Goal: Task Accomplishment & Management: Manage account settings

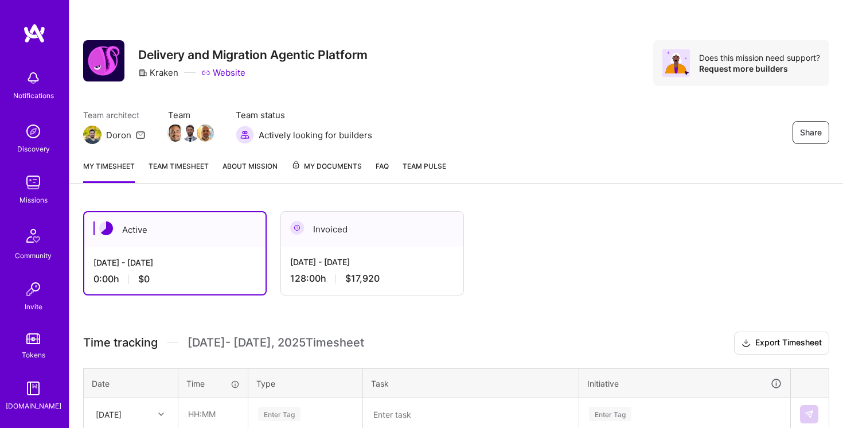
scroll to position [103, 0]
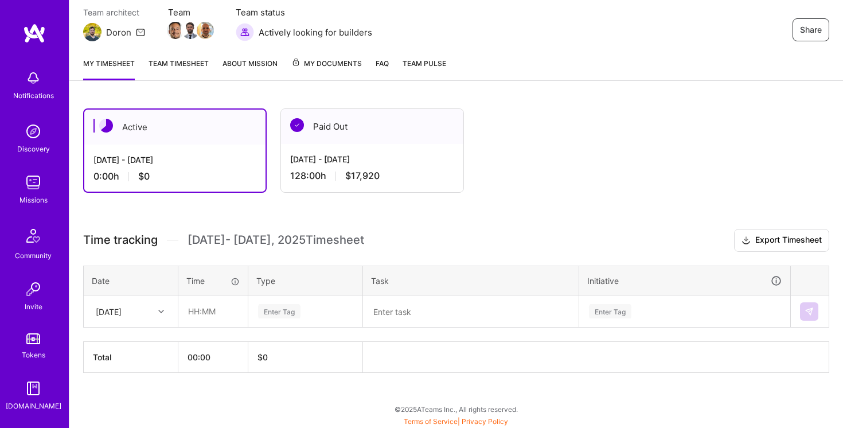
click at [130, 320] on div "[DATE]" at bounding box center [130, 311] width 93 height 30
click at [155, 312] on div at bounding box center [163, 310] width 18 height 15
click at [127, 344] on div "Fri, Aug 1" at bounding box center [130, 343] width 93 height 21
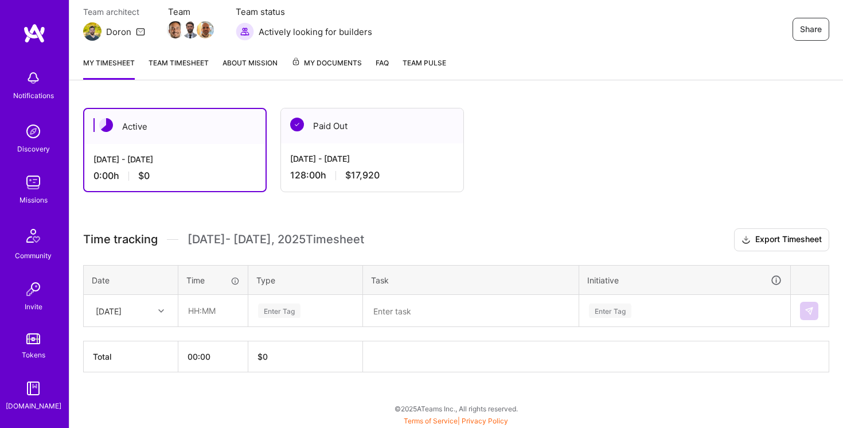
click at [190, 57] on link "Team timesheet" at bounding box center [179, 68] width 60 height 23
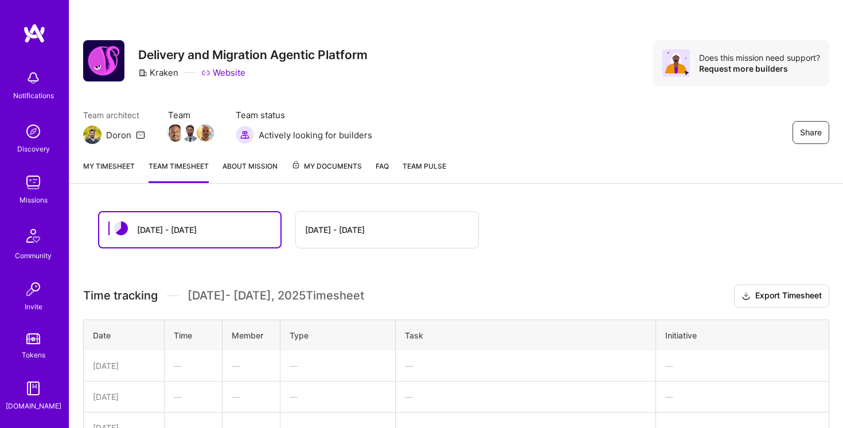
click at [111, 172] on link "My timesheet" at bounding box center [109, 171] width 52 height 23
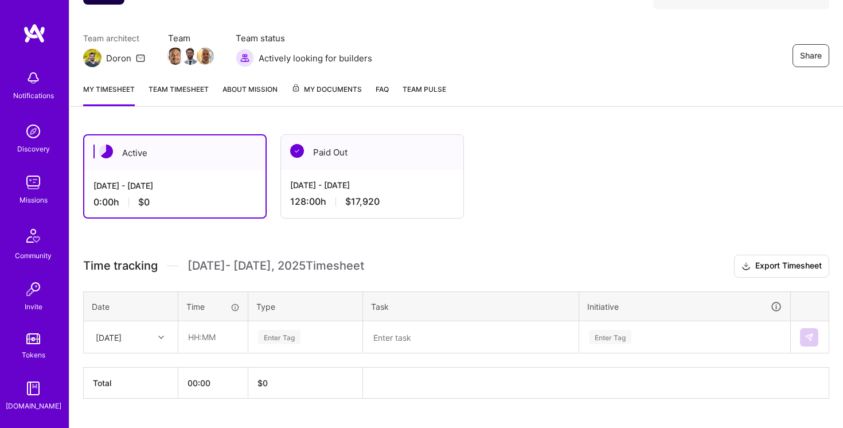
scroll to position [103, 0]
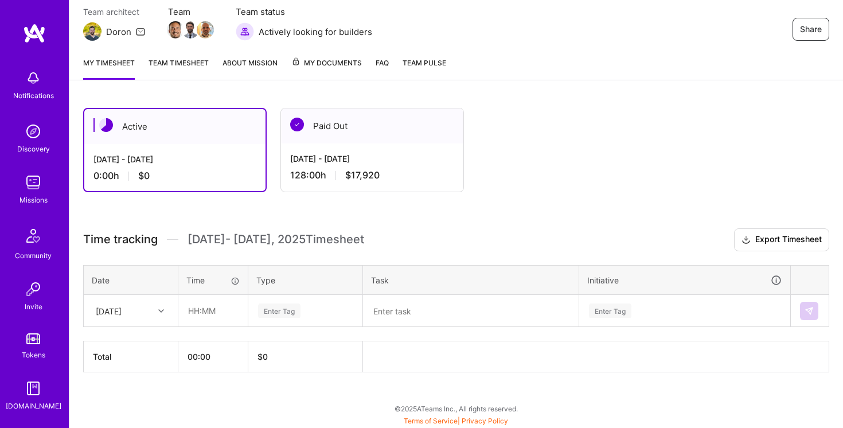
click at [242, 59] on link "About Mission" at bounding box center [250, 68] width 55 height 23
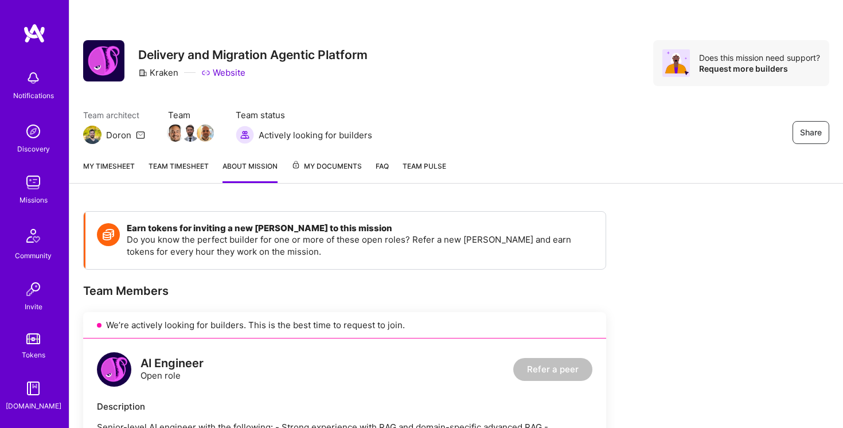
click at [100, 163] on link "My timesheet" at bounding box center [109, 171] width 52 height 23
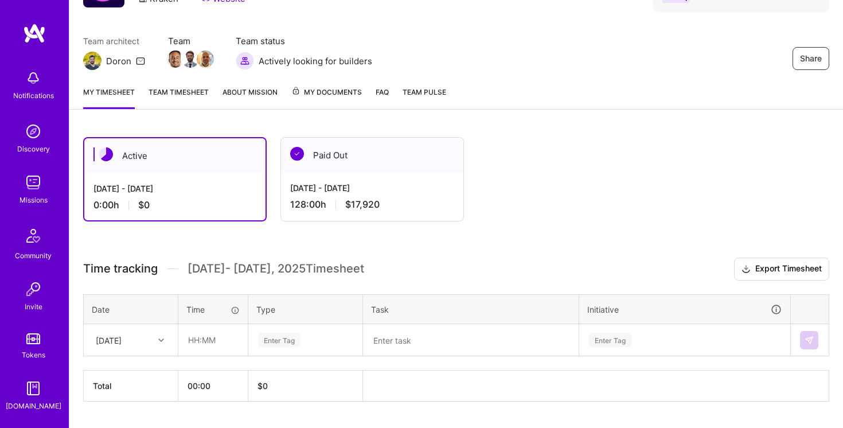
scroll to position [103, 0]
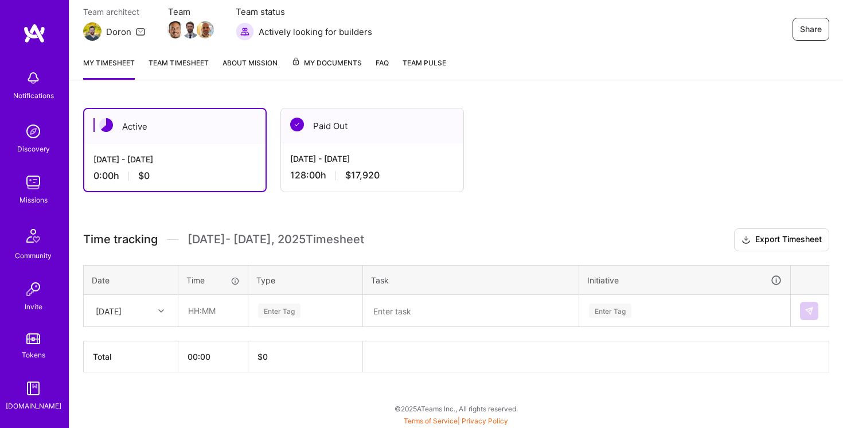
click at [122, 314] on div "[DATE]" at bounding box center [109, 311] width 26 height 12
click at [135, 346] on div "Fri, Aug 1" at bounding box center [130, 343] width 93 height 21
click at [198, 310] on input "text" at bounding box center [213, 310] width 68 height 30
type input "10:00"
click at [385, 117] on div "Paid Out" at bounding box center [372, 125] width 182 height 35
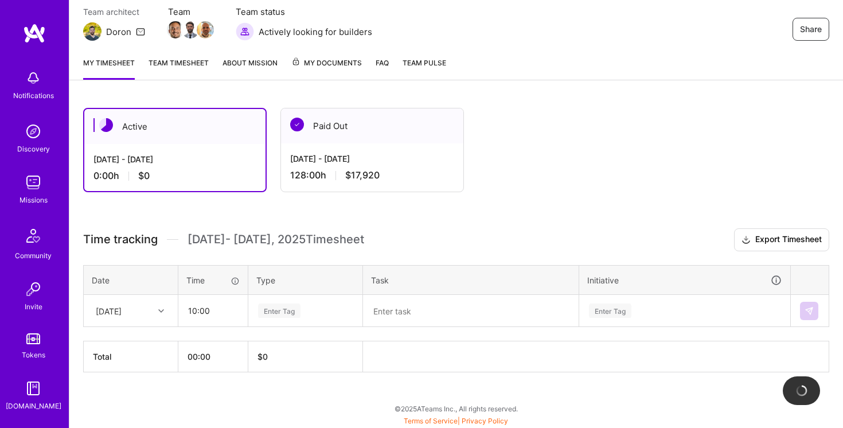
click at [346, 150] on div "Jul 16 - Jul 31, 2025 128:00 h $17,920" at bounding box center [372, 166] width 182 height 47
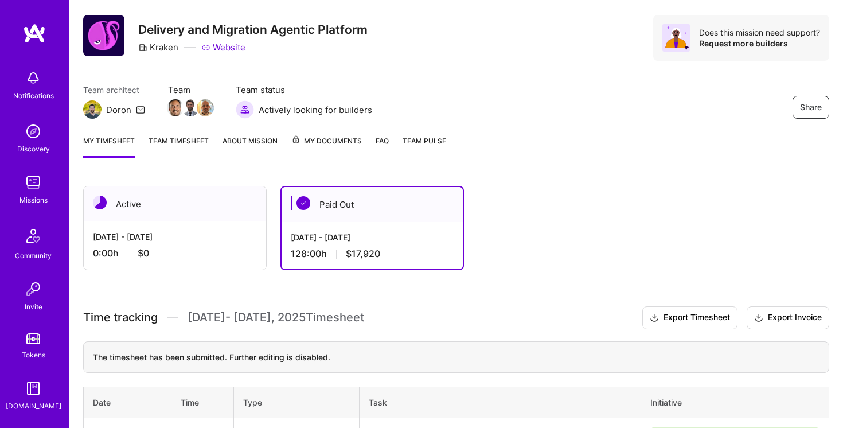
scroll to position [0, 0]
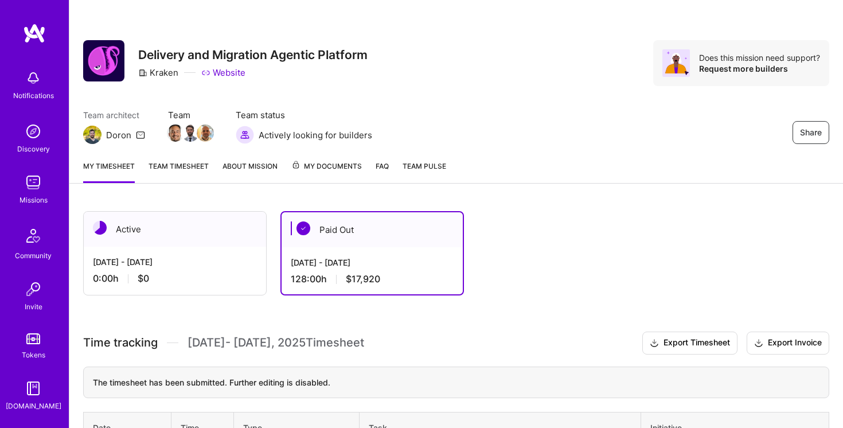
click at [139, 264] on div "[DATE] - [DATE]" at bounding box center [175, 262] width 164 height 12
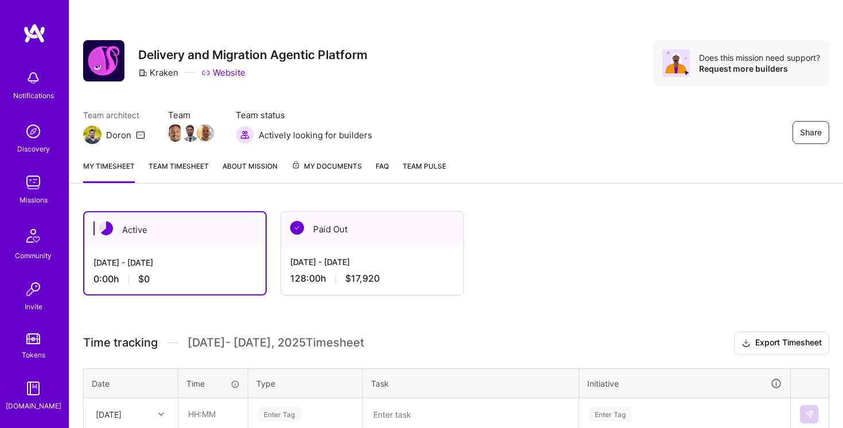
scroll to position [103, 0]
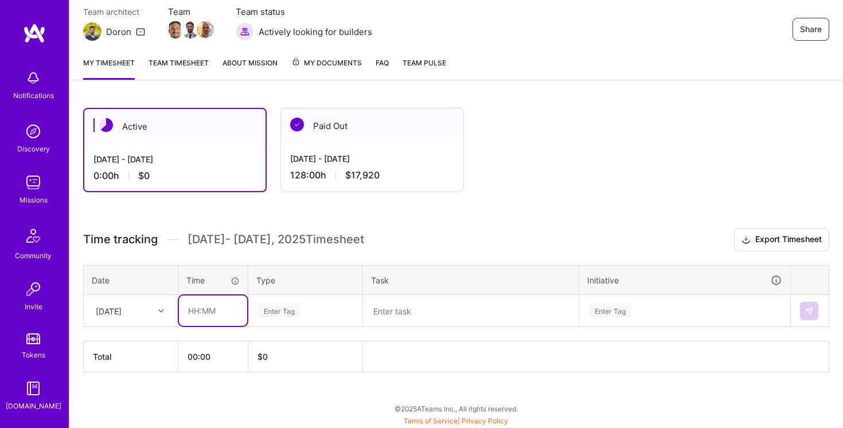
click at [206, 317] on input "text" at bounding box center [213, 310] width 68 height 30
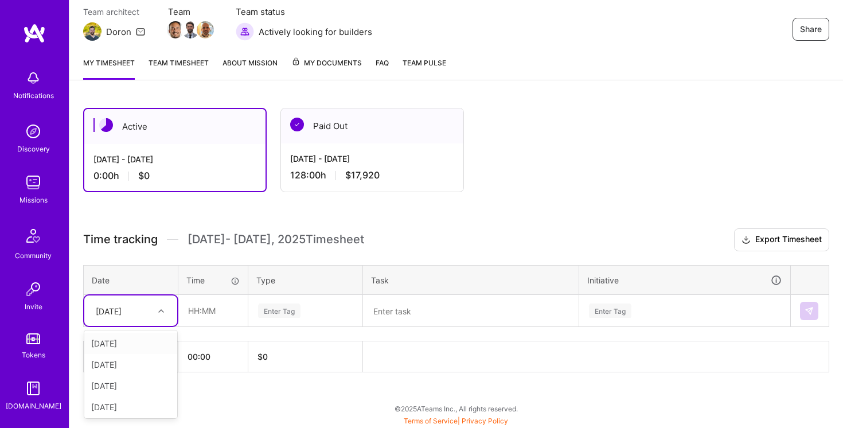
click at [122, 306] on div "[DATE]" at bounding box center [109, 311] width 26 height 12
click at [127, 338] on div "Fri, Aug 1" at bounding box center [130, 343] width 93 height 21
click at [191, 313] on input "text" at bounding box center [213, 310] width 68 height 30
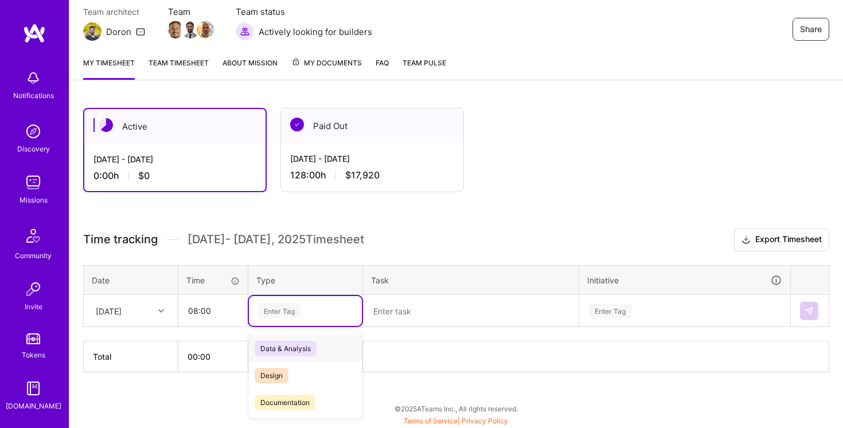
click at [316, 314] on div "Enter Tag" at bounding box center [305, 310] width 97 height 14
click at [228, 306] on input "08:00" at bounding box center [213, 310] width 68 height 30
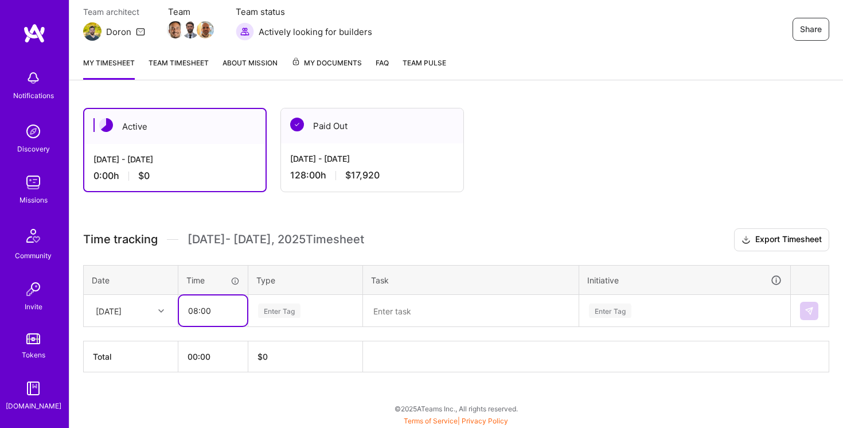
click at [191, 308] on input "08:00" at bounding box center [213, 310] width 68 height 30
drag, startPoint x: 189, startPoint y: 308, endPoint x: 196, endPoint y: 308, distance: 6.9
click at [196, 308] on input "08:00" at bounding box center [213, 310] width 68 height 30
type input "10:00"
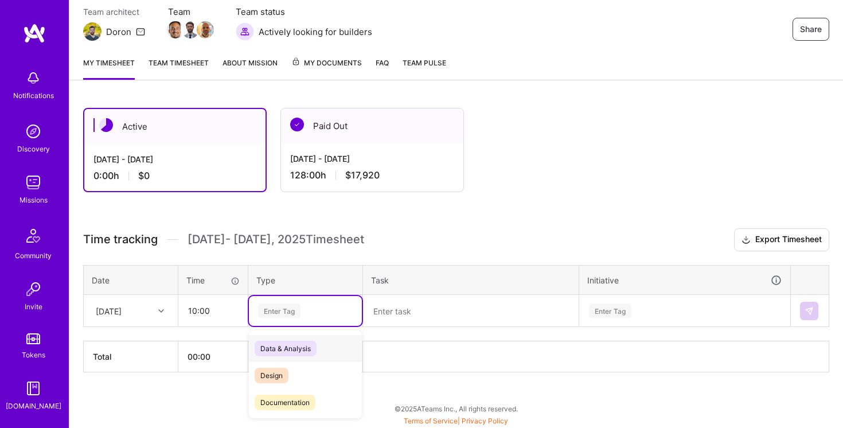
click at [311, 308] on div "Enter Tag" at bounding box center [305, 310] width 97 height 14
click at [299, 357] on div "Design" at bounding box center [305, 354] width 113 height 27
click at [427, 308] on textarea at bounding box center [470, 311] width 213 height 30
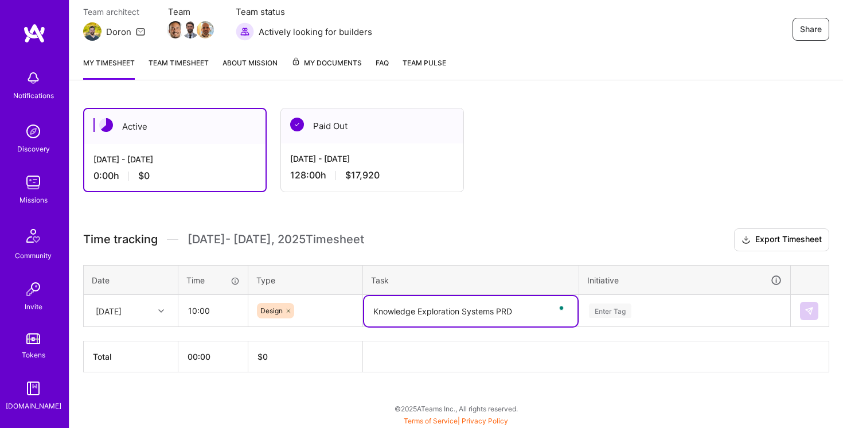
type textarea "Knowledge Exploration Systems PRD"
click at [673, 317] on div "Time tracking Aug 1 - Aug 15 , 2025 Timesheet Export Timesheet Date Time Type T…" at bounding box center [456, 300] width 746 height 144
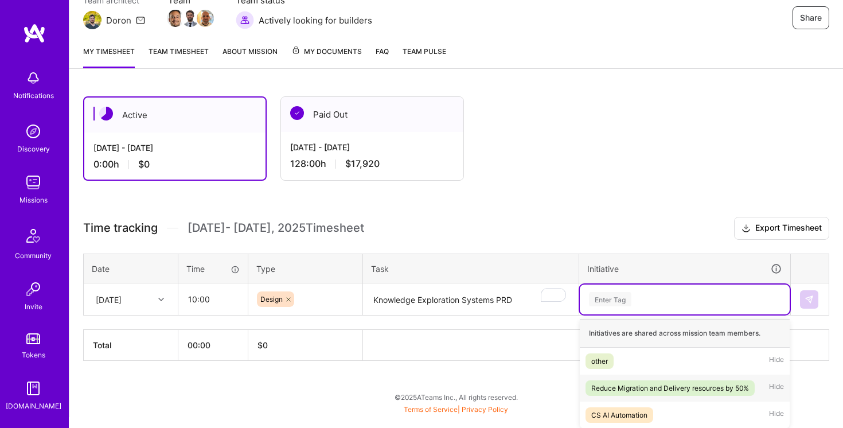
click at [664, 390] on div "Reduce Migration and Delivery resources by 50%" at bounding box center [670, 388] width 158 height 12
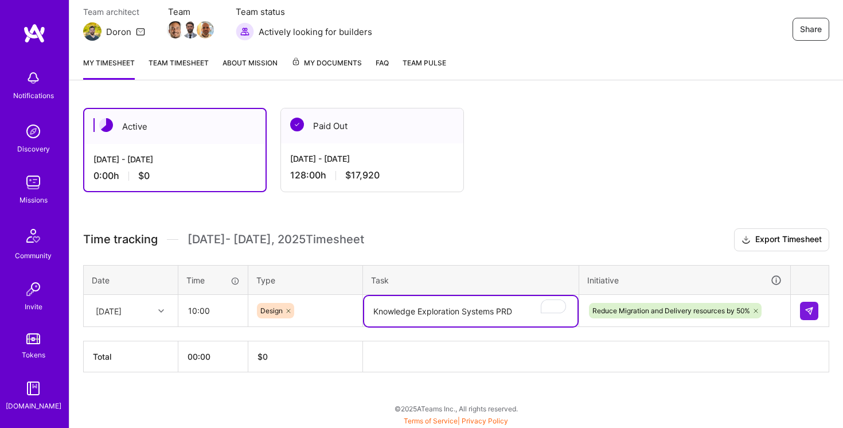
click at [459, 308] on textarea "Knowledge Exploration Systems PRD" at bounding box center [470, 311] width 213 height 30
click at [507, 221] on div "Active Aug 1 - Aug 15, 2025 0:00 h $0 Paid Out Jul 16 - Jul 31, 2025 128:00 h $…" at bounding box center [456, 261] width 774 height 334
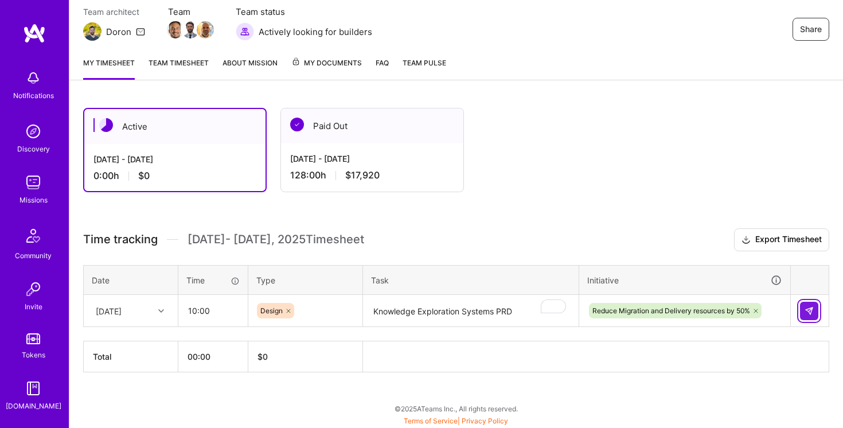
click at [809, 310] on img at bounding box center [809, 310] width 9 height 9
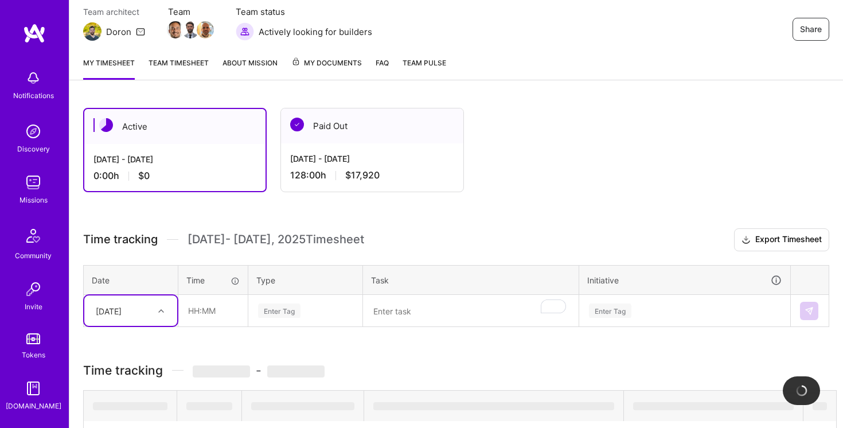
click at [158, 311] on div "option Fri, Aug 1, selected. Select is focused ,type to refine list, press Down…" at bounding box center [130, 310] width 93 height 30
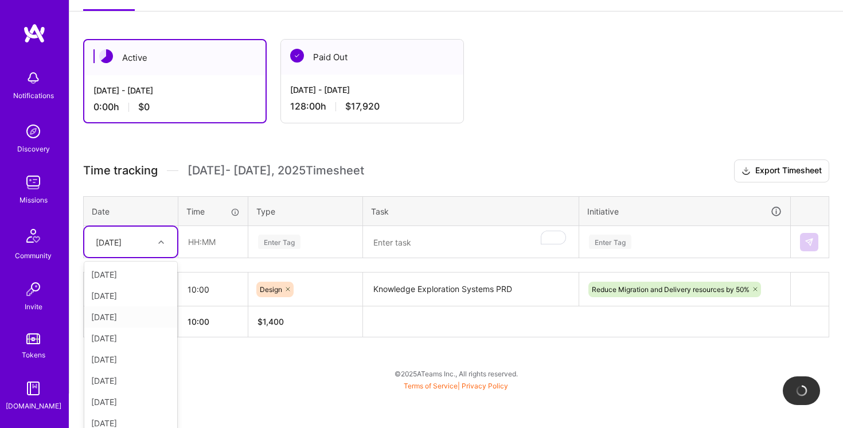
scroll to position [177, 0]
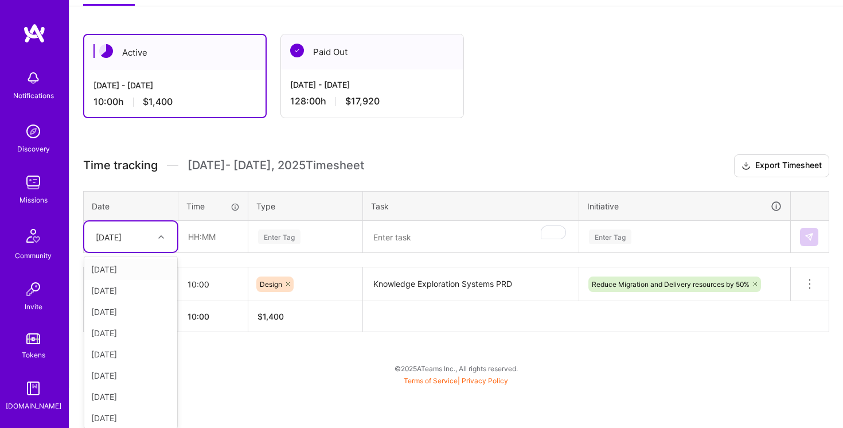
click at [132, 268] on div "Sat, Aug 2" at bounding box center [130, 269] width 93 height 21
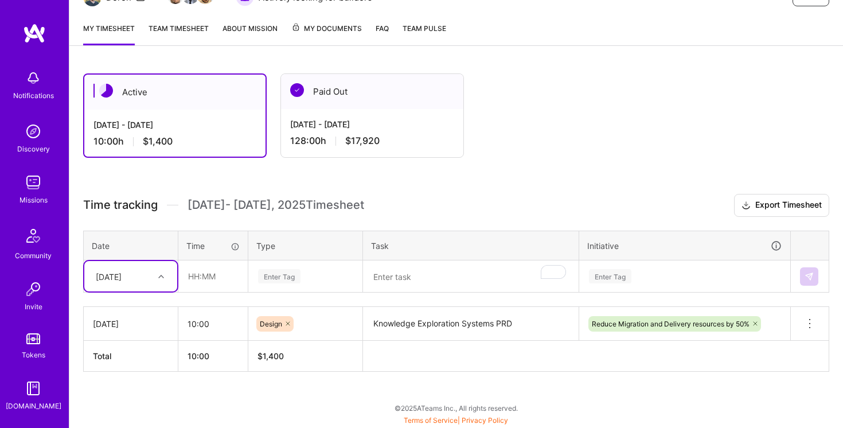
scroll to position [137, 0]
click at [194, 273] on input "text" at bounding box center [213, 277] width 68 height 30
type input "08:00"
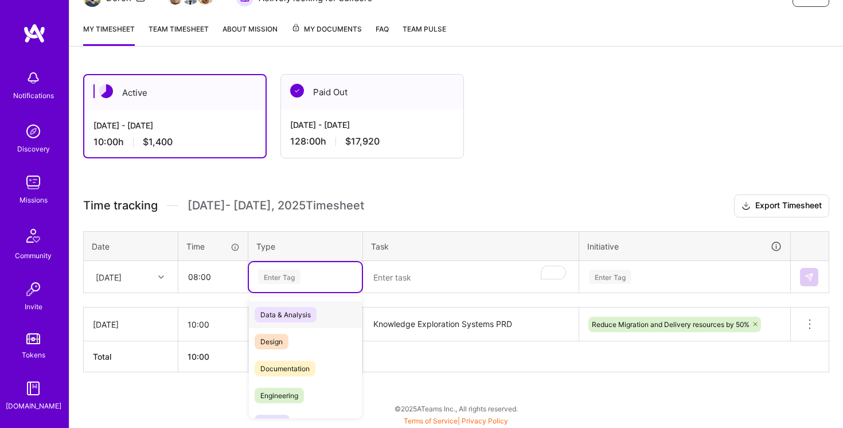
click at [323, 277] on div "Enter Tag" at bounding box center [305, 277] width 97 height 14
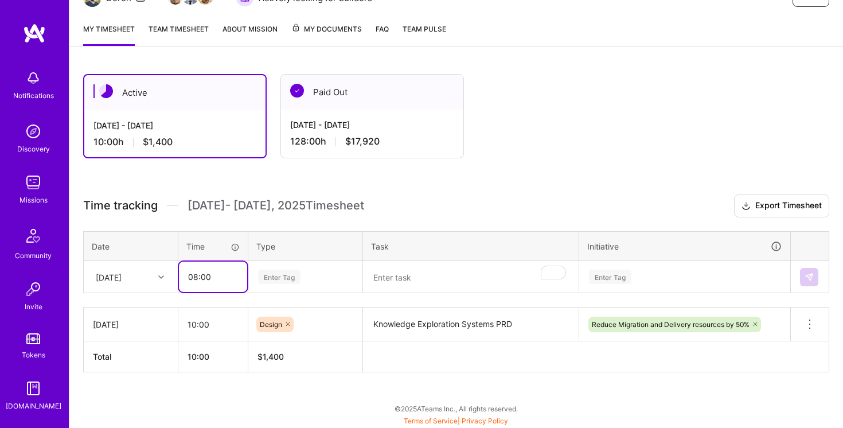
click at [217, 276] on input "08:00" at bounding box center [213, 277] width 68 height 30
click at [298, 273] on div "Enter Tag" at bounding box center [279, 277] width 42 height 18
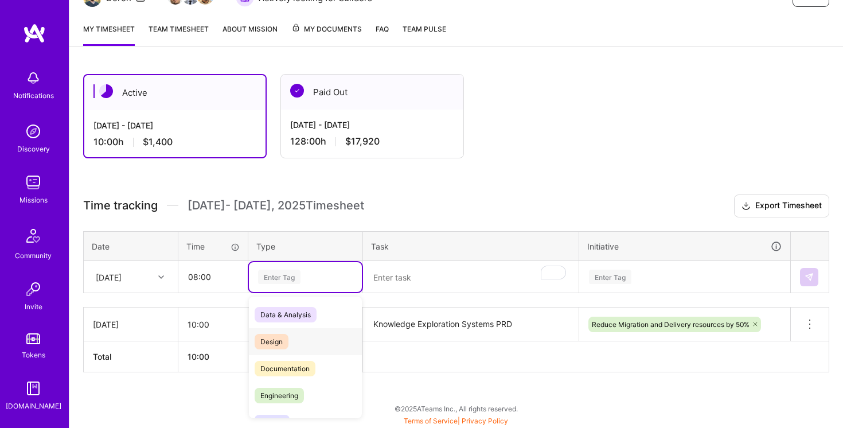
click at [310, 342] on div "Design" at bounding box center [305, 341] width 113 height 27
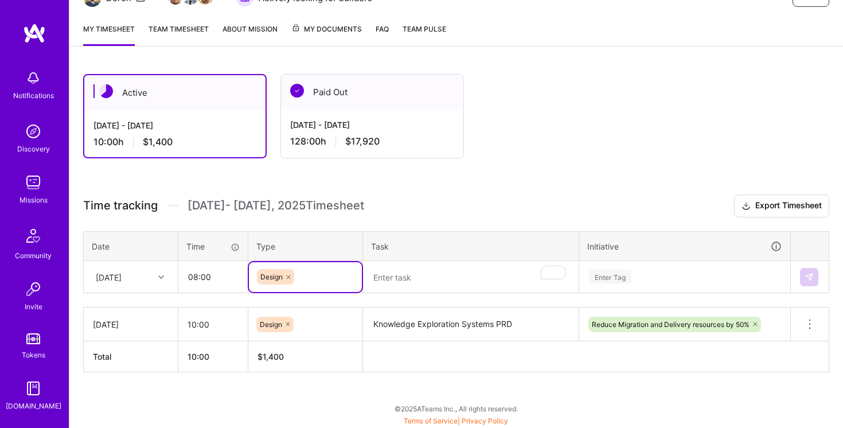
click at [415, 275] on textarea "To enrich screen reader interactions, please activate Accessibility in Grammarl…" at bounding box center [470, 277] width 213 height 30
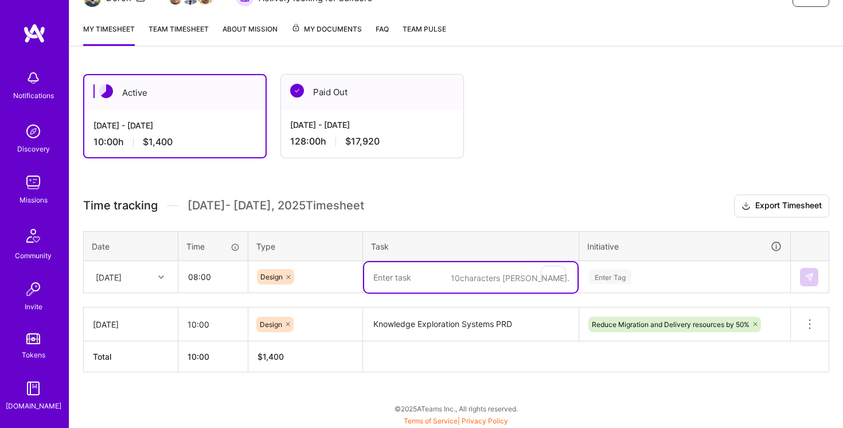
paste textarea "Knowledge Exploration Systems PRD"
type textarea "Knowledge Exploration Systems PRD"
click at [677, 267] on div "Enter Tag" at bounding box center [685, 277] width 210 height 30
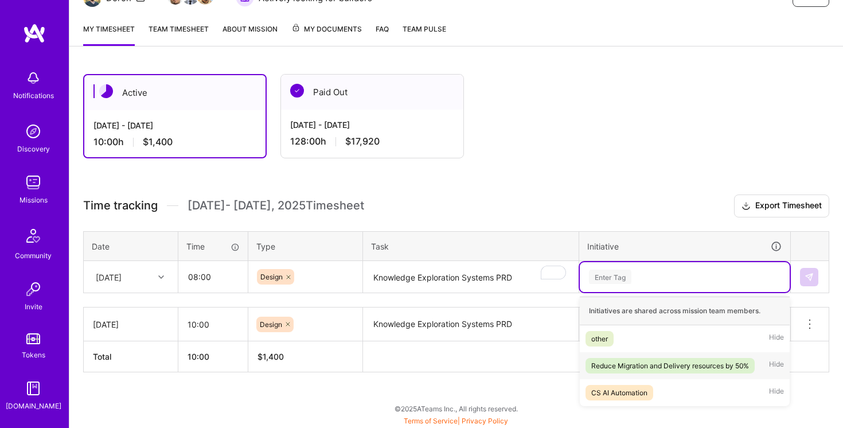
click at [660, 360] on div "Reduce Migration and Delivery resources by 50%" at bounding box center [670, 366] width 158 height 12
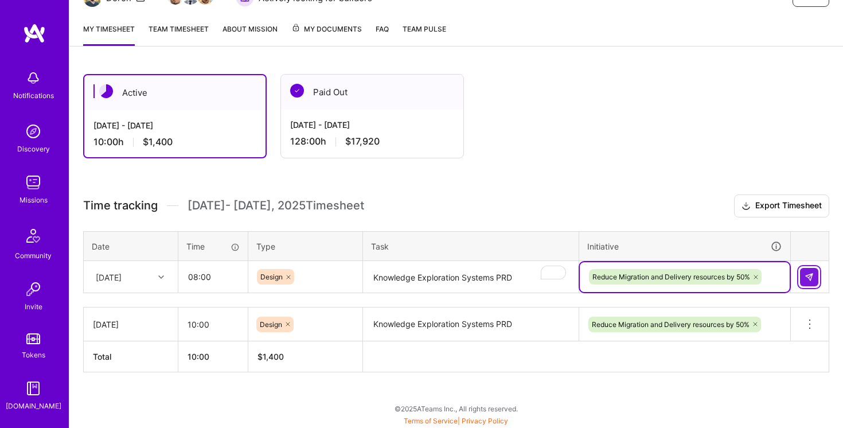
click at [807, 281] on button at bounding box center [809, 277] width 18 height 18
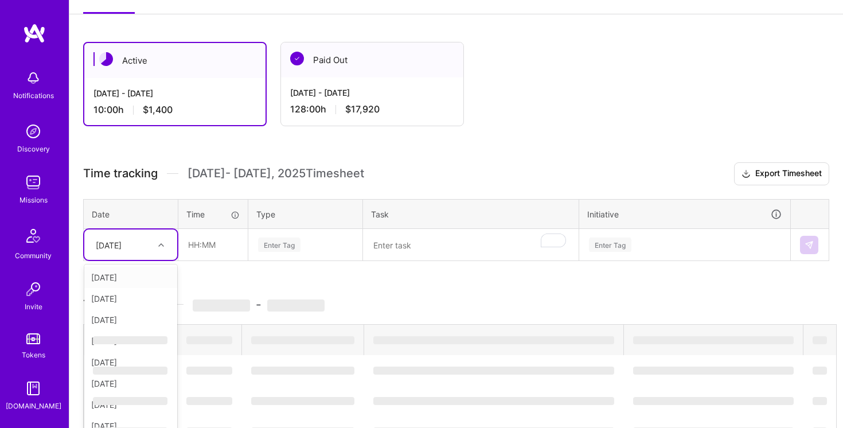
click at [154, 260] on div "option Sat, Aug 2, selected. option Fri, Aug 1 focused, 1 of 13. 12 results ava…" at bounding box center [130, 244] width 93 height 30
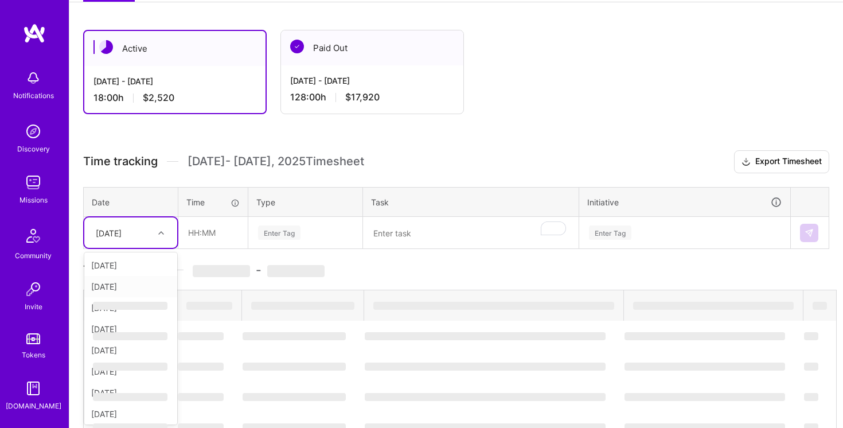
scroll to position [177, 0]
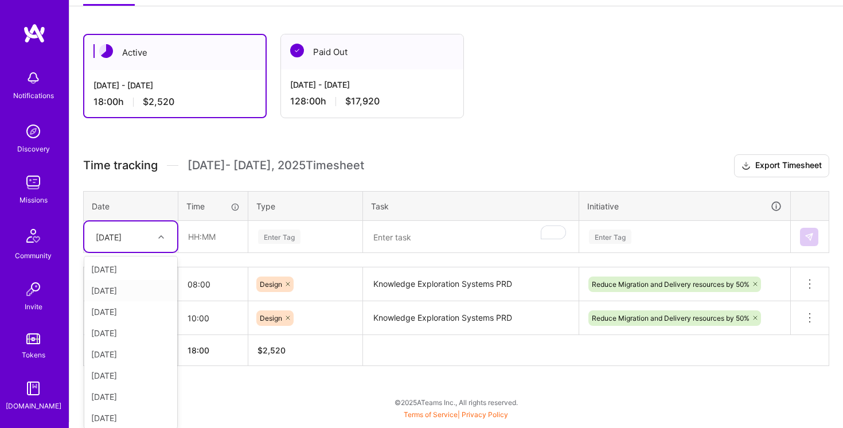
click at [138, 288] on div "Sun, Aug 3" at bounding box center [130, 290] width 93 height 21
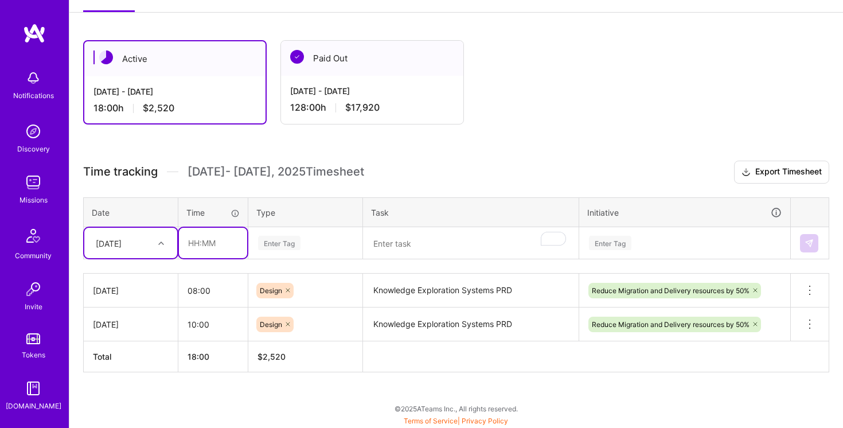
click at [196, 242] on input "text" at bounding box center [213, 243] width 68 height 30
type input "12:00"
click at [324, 243] on div "Enter Tag" at bounding box center [305, 243] width 97 height 14
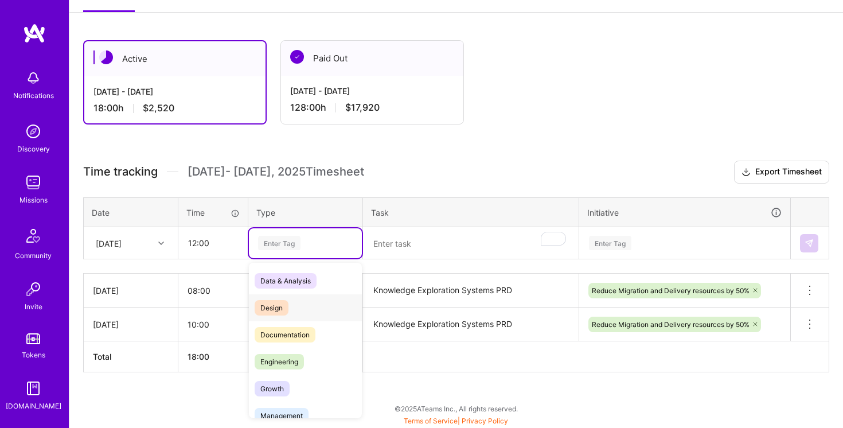
click at [314, 310] on div "Design" at bounding box center [305, 307] width 113 height 27
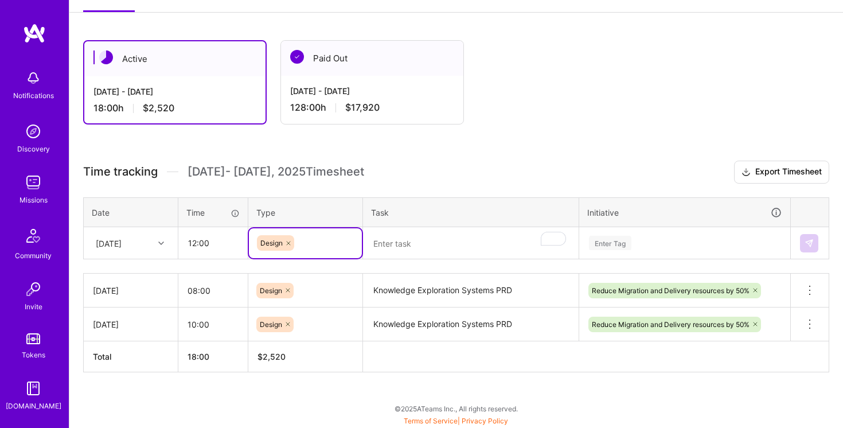
click at [407, 239] on textarea "To enrich screen reader interactions, please activate Accessibility in Grammarl…" at bounding box center [470, 243] width 213 height 30
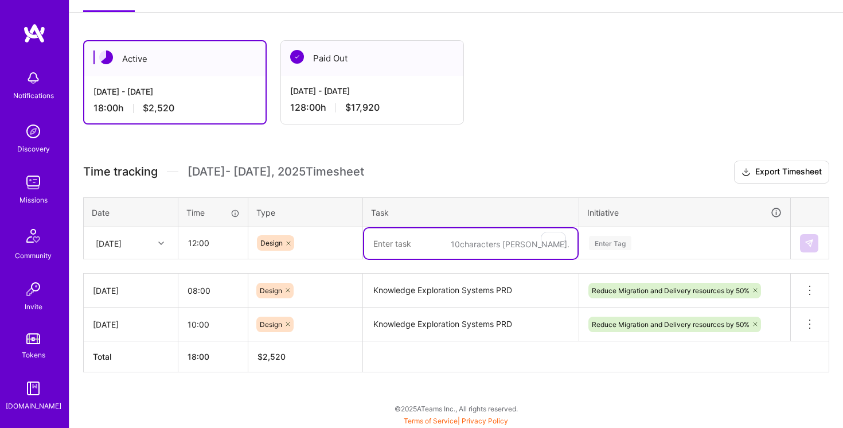
paste textarea "Knowledge Exploration Systems PRD"
type textarea "Knowledge Exploration Systems PRD"
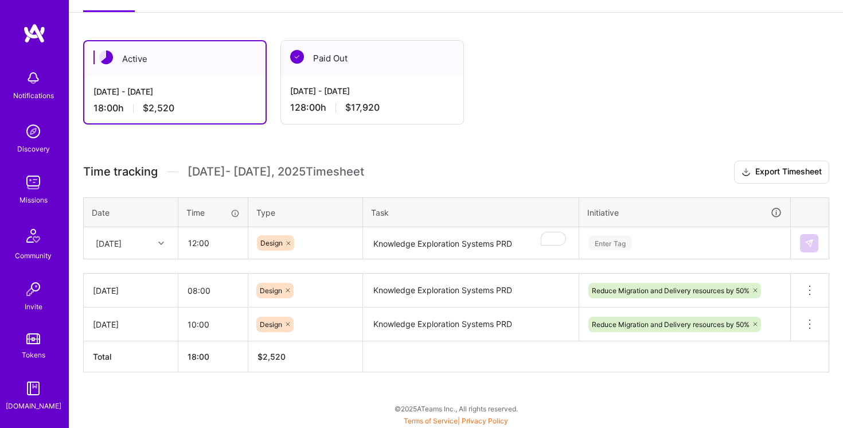
click at [478, 154] on div "Active Aug 1 - Aug 15, 2025 18:00 h $2,520 Paid Out Jul 16 - Jul 31, 2025 128:0…" at bounding box center [456, 227] width 774 height 402
click at [715, 232] on div "Enter Tag" at bounding box center [685, 243] width 210 height 30
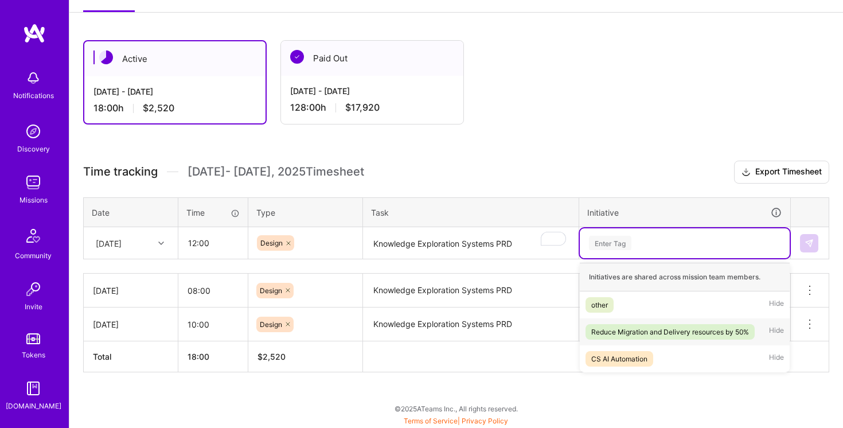
click at [688, 330] on div "Reduce Migration and Delivery resources by 50%" at bounding box center [670, 332] width 158 height 12
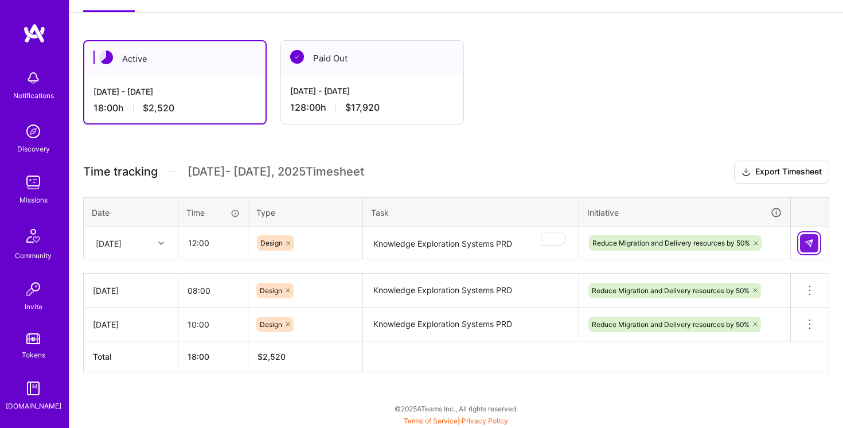
click at [807, 239] on img at bounding box center [809, 243] width 9 height 9
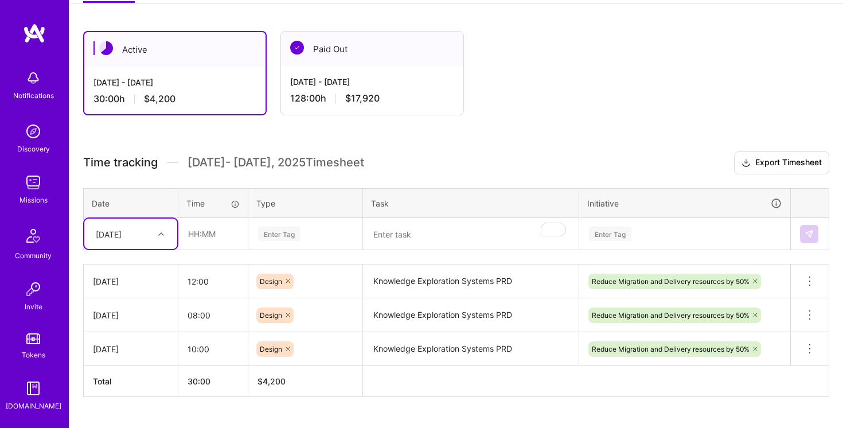
click at [158, 244] on div "Sun, Aug 3" at bounding box center [130, 234] width 93 height 30
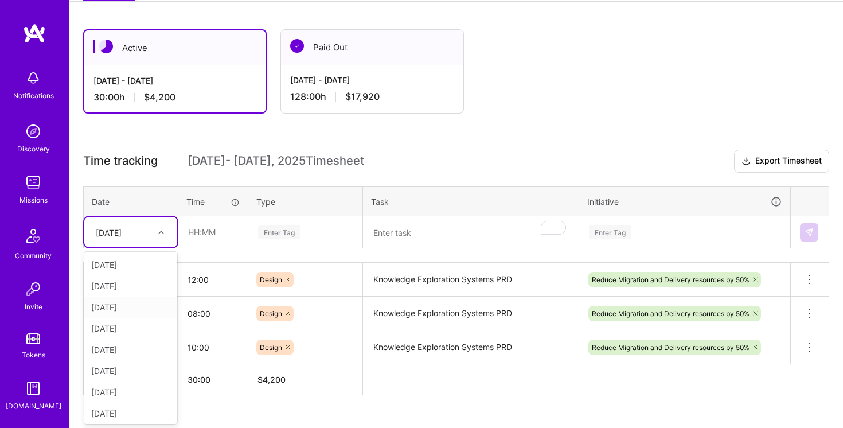
click at [137, 307] on div "Mon, Aug 4" at bounding box center [130, 307] width 93 height 21
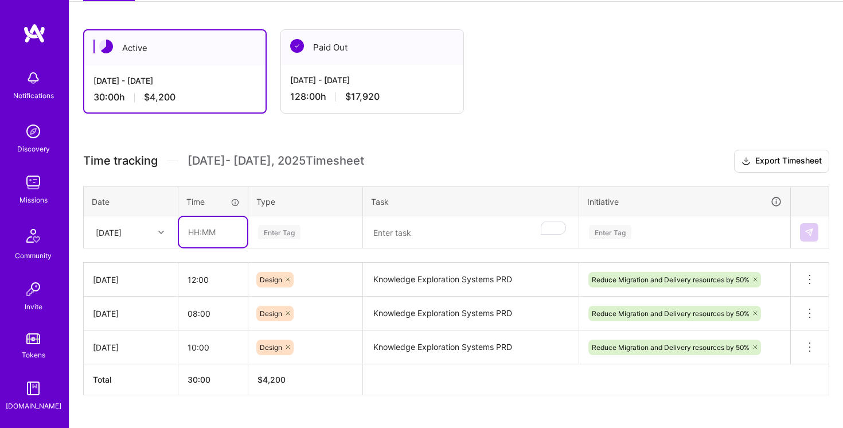
click at [195, 231] on input "text" at bounding box center [213, 232] width 68 height 30
click at [473, 150] on h3 "Time tracking Aug 1 - Aug 15 , 2025 Timesheet Export Timesheet" at bounding box center [456, 161] width 746 height 23
click at [196, 232] on input "text" at bounding box center [213, 232] width 68 height 30
click at [419, 133] on div "Active Aug 1 - Aug 15, 2025 30:00 h $4,200 Paid Out Jul 16 - Jul 31, 2025 128:0…" at bounding box center [456, 233] width 774 height 436
click at [195, 230] on input "text" at bounding box center [213, 232] width 68 height 30
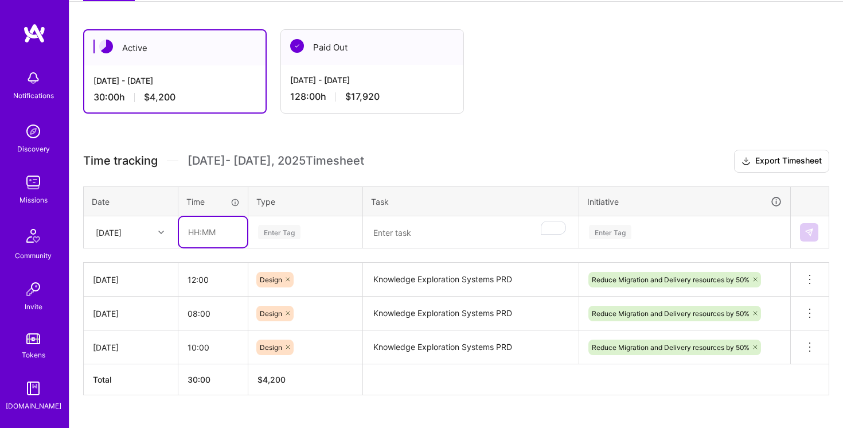
type input "6"
click at [190, 278] on input "12:00" at bounding box center [212, 279] width 69 height 30
click at [503, 139] on div "Active Aug 1 - Aug 15, 2025 30:00 h $4,200 Paid Out Jul 16 - Jul 31, 2025 128:0…" at bounding box center [456, 233] width 774 height 436
click at [196, 279] on input "14:00" at bounding box center [212, 279] width 69 height 30
type input "12:00"
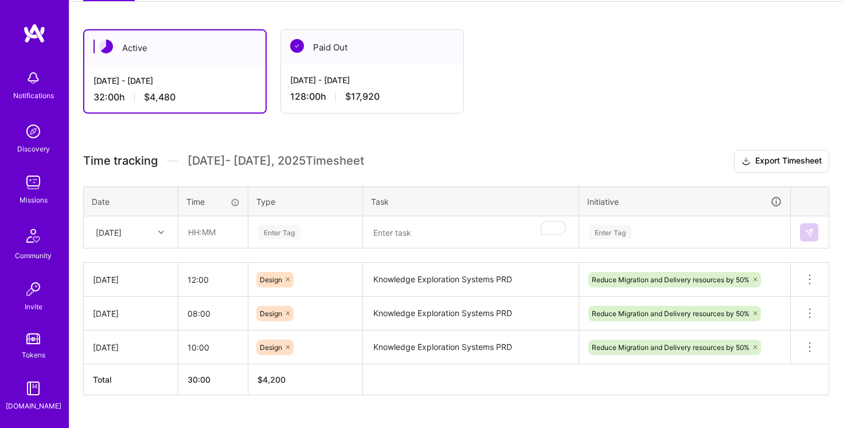
click at [360, 163] on span "Aug 1 - Aug 15 , 2025 Timesheet" at bounding box center [276, 161] width 177 height 14
click at [185, 231] on input "text" at bounding box center [213, 232] width 68 height 30
type input "1"
type input "06:00"
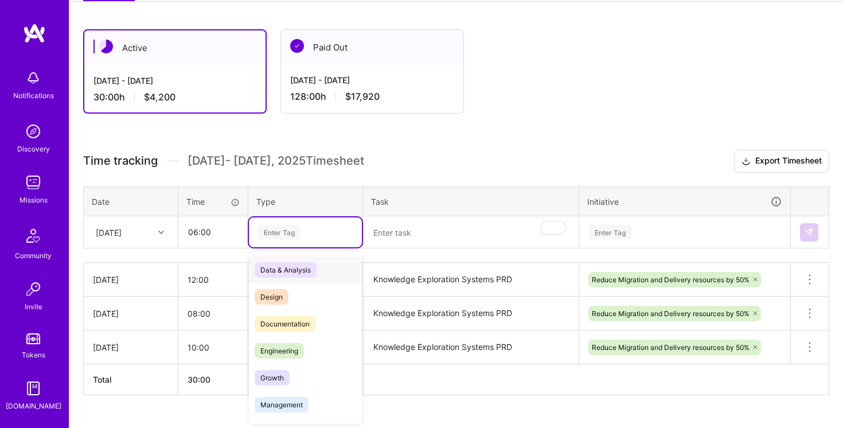
click at [327, 236] on div "Enter Tag" at bounding box center [305, 232] width 97 height 14
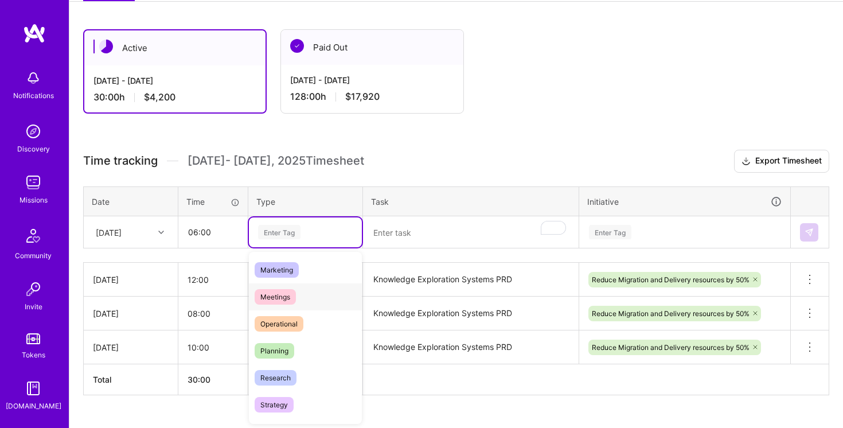
scroll to position [169, 0]
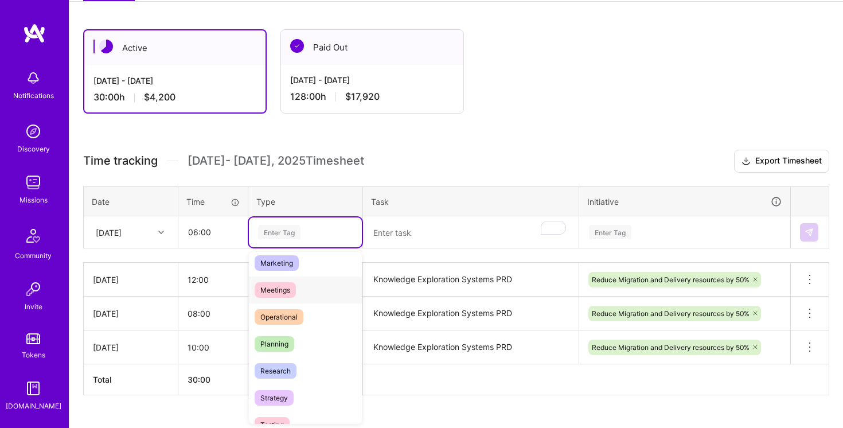
click at [309, 289] on div "Meetings" at bounding box center [305, 290] width 113 height 27
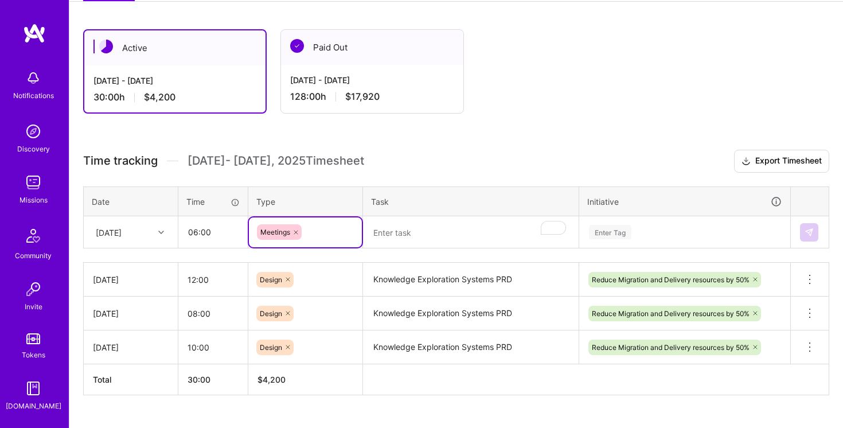
click at [396, 233] on textarea "To enrich screen reader interactions, please activate Accessibility in Grammarl…" at bounding box center [470, 232] width 213 height 30
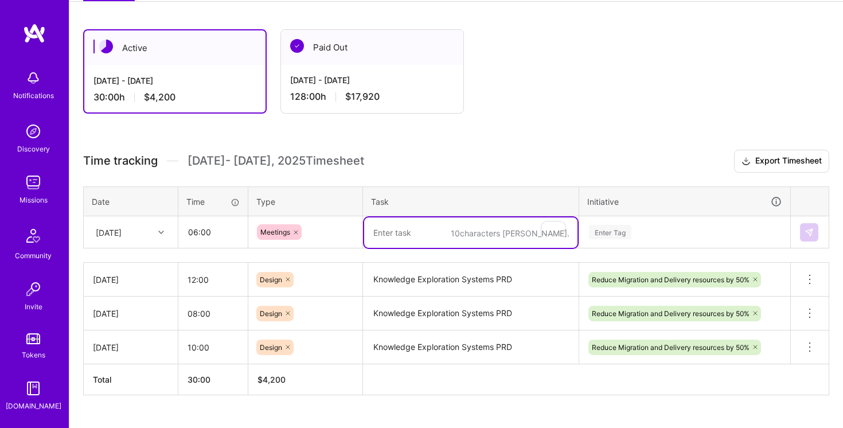
click at [337, 238] on div "Meetings" at bounding box center [305, 231] width 97 height 15
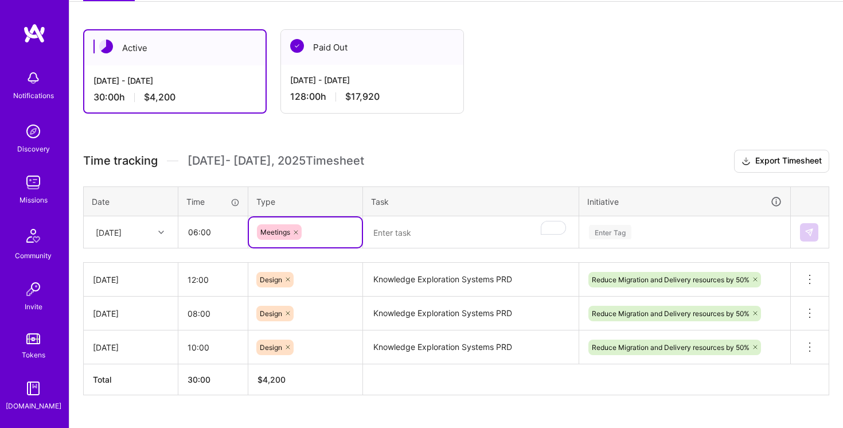
click at [337, 238] on div "Meetings" at bounding box center [305, 231] width 97 height 15
click at [220, 232] on input "06:00" at bounding box center [213, 232] width 68 height 30
click at [195, 228] on input "06:00" at bounding box center [213, 232] width 68 height 30
click at [298, 231] on icon at bounding box center [296, 232] width 7 height 7
click at [314, 229] on div "Enter Tag" at bounding box center [305, 232] width 97 height 14
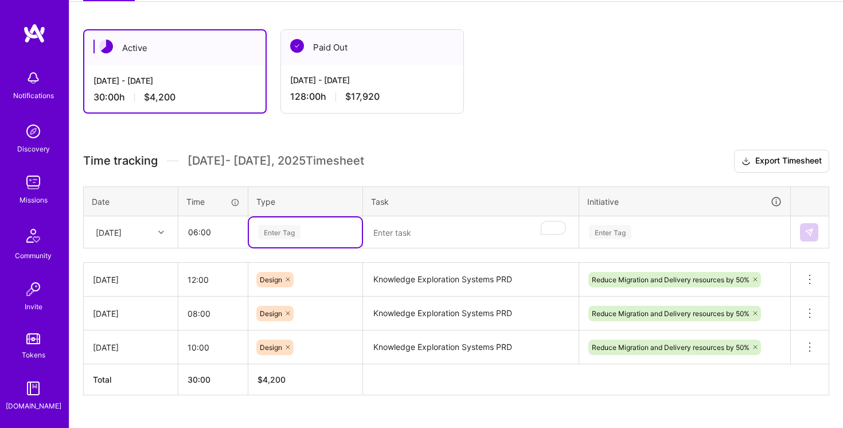
click at [314, 229] on div "Enter Tag" at bounding box center [305, 232] width 97 height 14
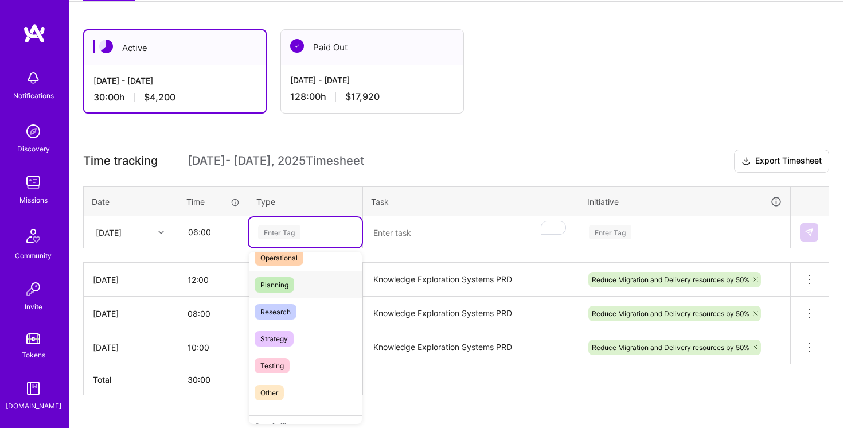
scroll to position [229, 0]
click at [320, 314] on div "Research" at bounding box center [305, 310] width 113 height 27
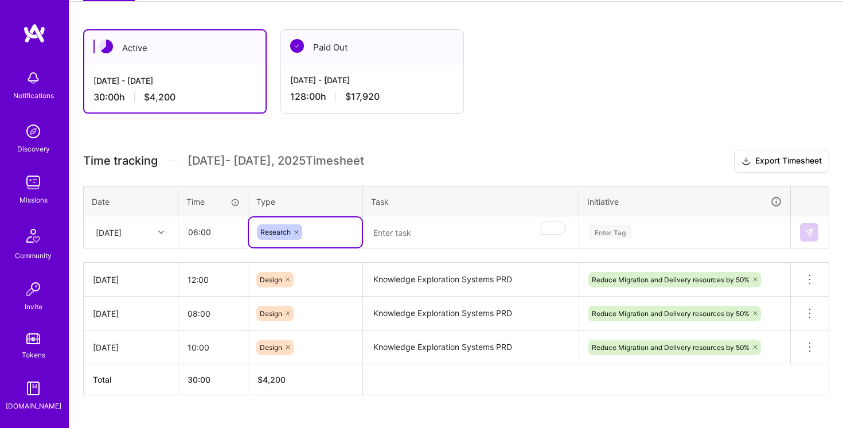
click at [437, 232] on textarea "To enrich screen reader interactions, please activate Accessibility in Grammarl…" at bounding box center [470, 232] width 213 height 30
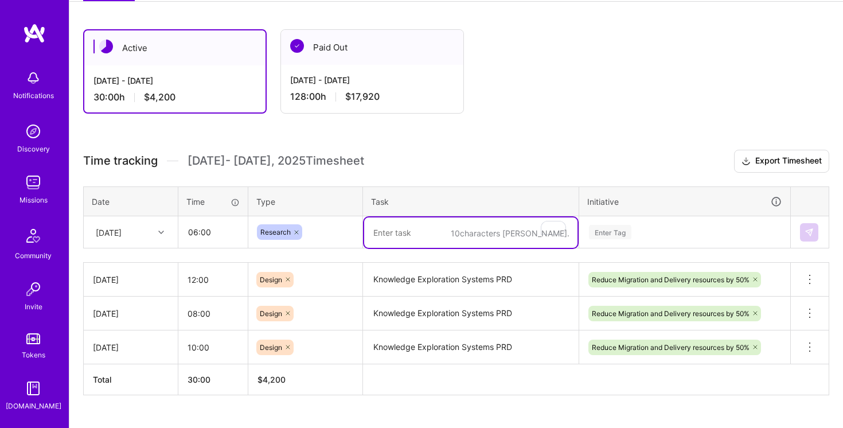
click at [410, 159] on h3 "Time tracking Aug 1 - Aug 15 , 2025 Timesheet Export Timesheet" at bounding box center [456, 161] width 746 height 23
click at [406, 232] on textarea "To enrich screen reader interactions, please activate Accessibility in Grammarl…" at bounding box center [470, 232] width 213 height 30
type textarea "Migration Inventory"
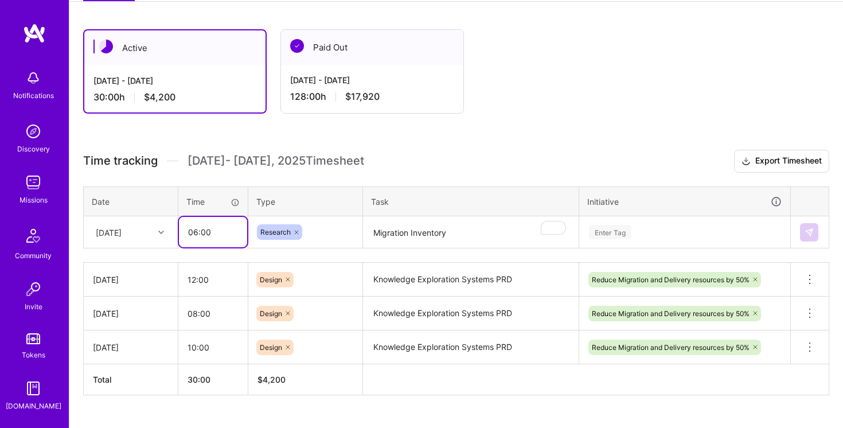
click at [197, 232] on input "06:00" at bounding box center [213, 232] width 68 height 30
type input "04:00"
click at [489, 231] on textarea "Migration Inventory" at bounding box center [470, 232] width 213 height 30
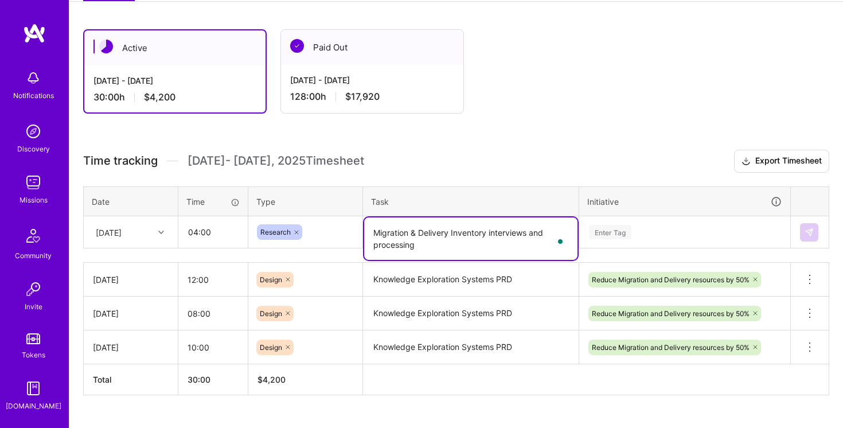
type textarea "Migration & Delivery Inventory interviews and processing"
click at [536, 185] on div "Time tracking Aug 1 - Aug 15 , 2025 Timesheet Export Timesheet Date Time Type T…" at bounding box center [456, 273] width 746 height 246
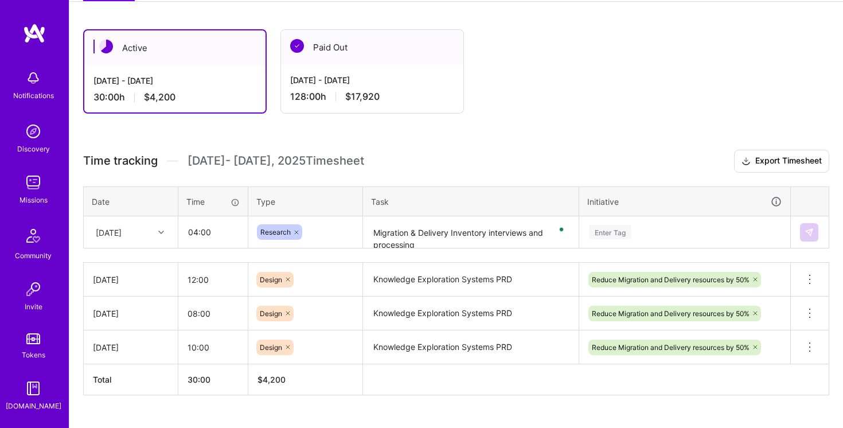
click at [651, 236] on div "Enter Tag" at bounding box center [685, 232] width 194 height 14
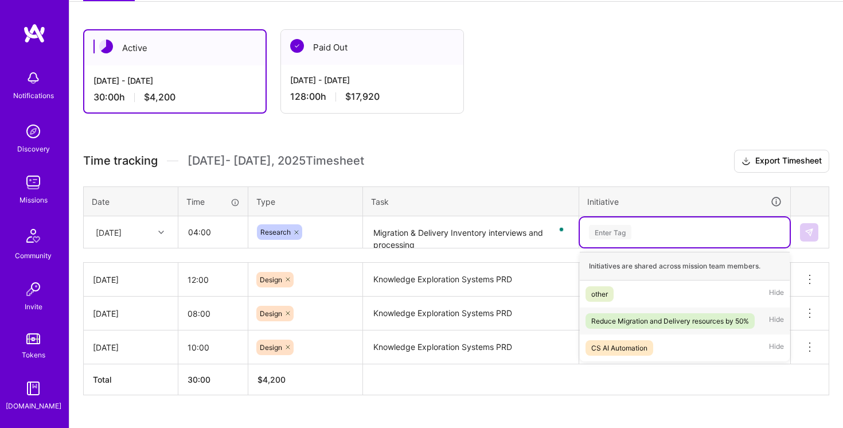
click at [648, 326] on span "Reduce Migration and Delivery resources by 50%" at bounding box center [670, 320] width 169 height 15
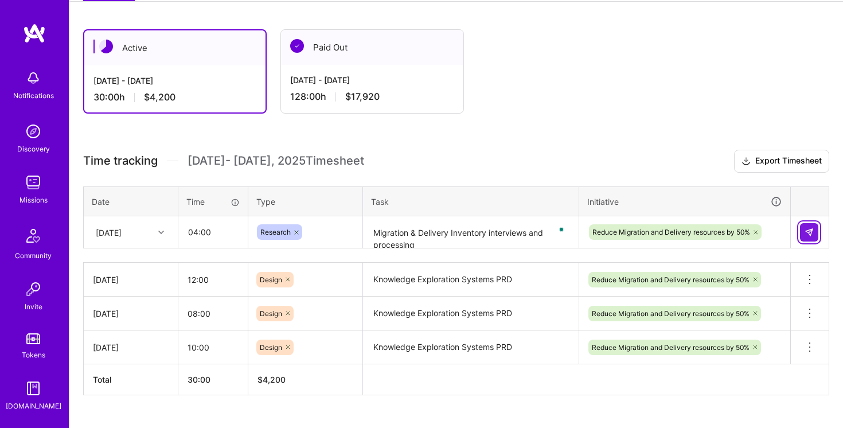
click at [808, 233] on img at bounding box center [809, 232] width 9 height 9
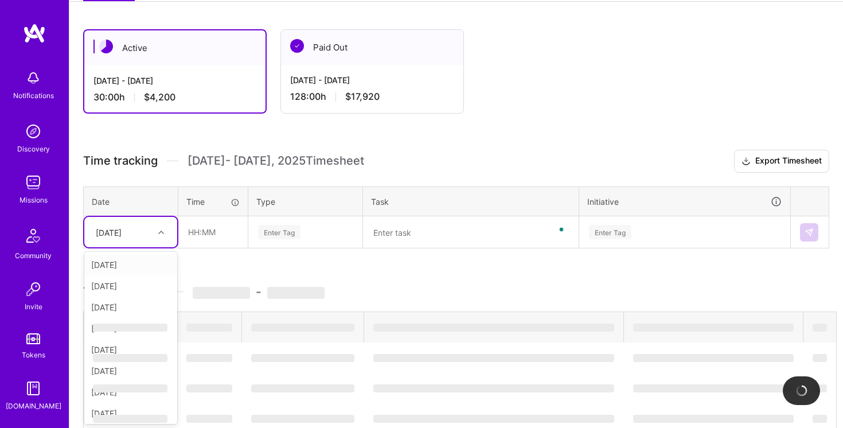
click at [161, 230] on icon at bounding box center [161, 232] width 6 height 6
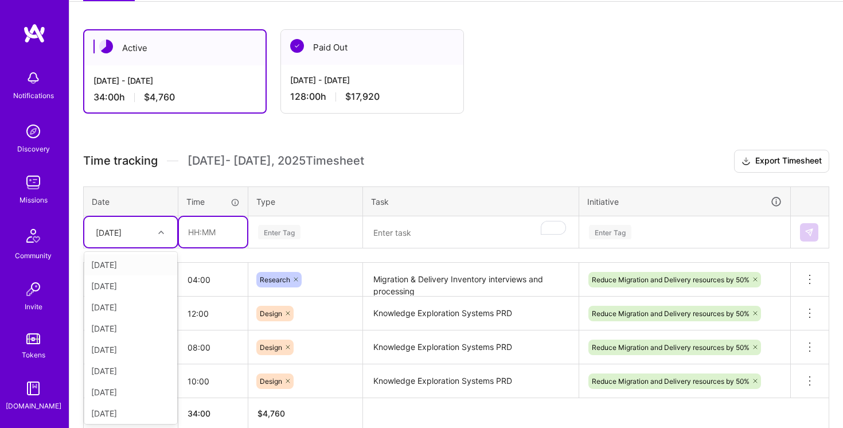
click at [201, 225] on input "text" at bounding box center [213, 232] width 68 height 30
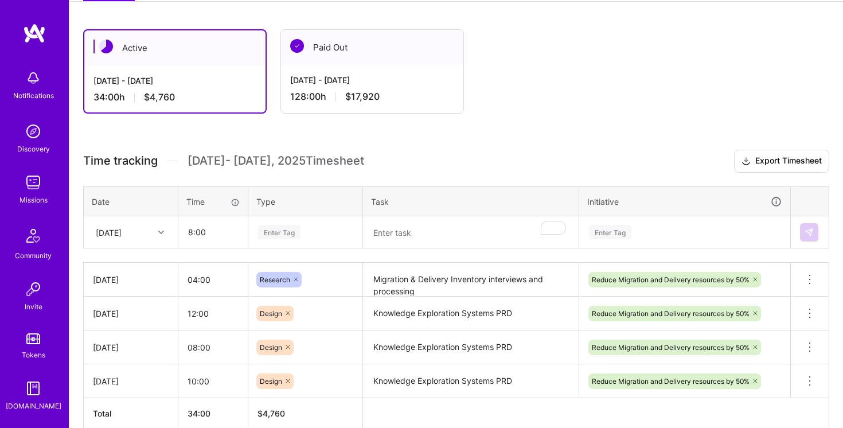
type input "08:00"
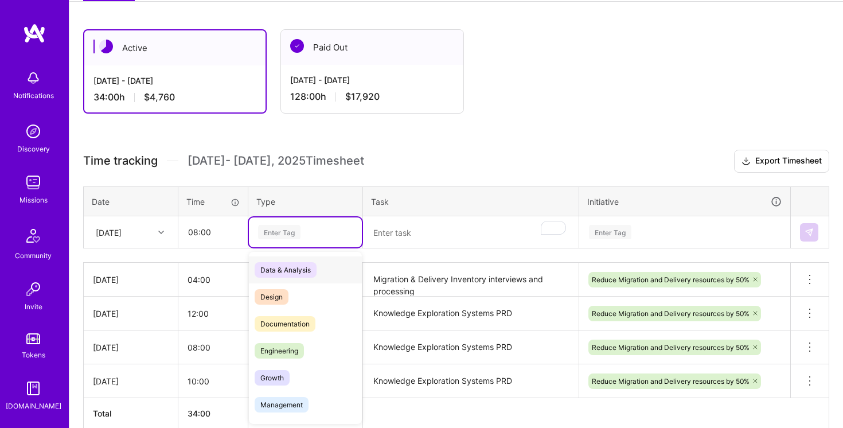
click at [325, 231] on div "Enter Tag" at bounding box center [305, 232] width 97 height 14
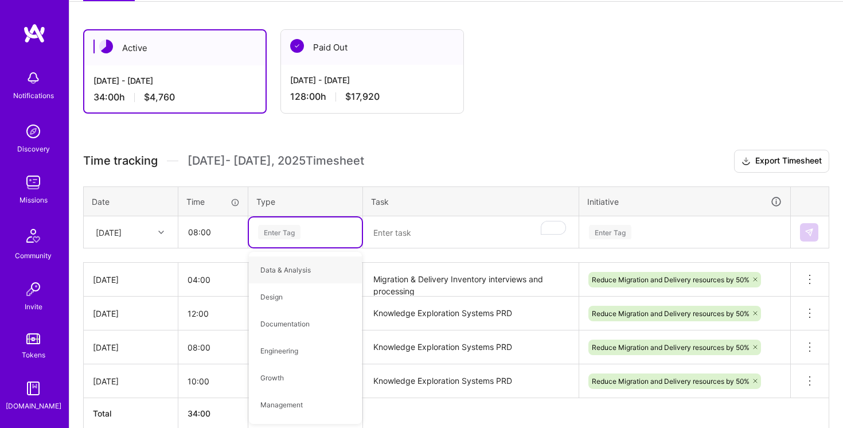
click at [457, 316] on textarea "Knowledge Exploration Systems PRD" at bounding box center [470, 314] width 213 height 32
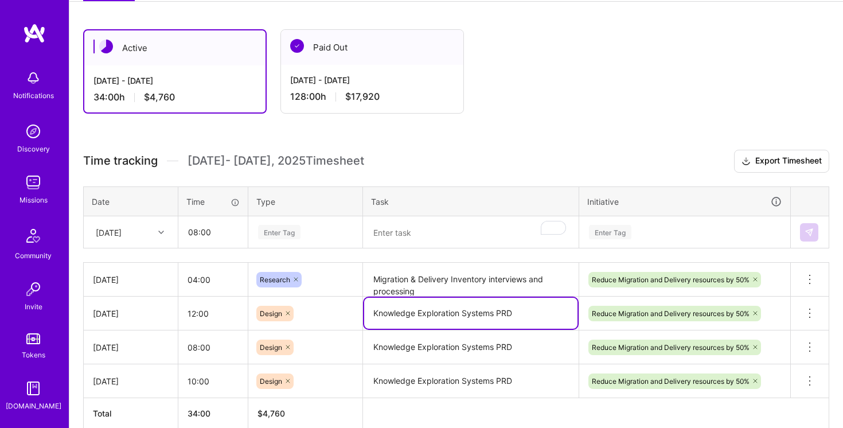
click at [457, 316] on textarea "Knowledge Exploration Systems PRD" at bounding box center [470, 313] width 213 height 31
click at [332, 226] on div "Enter Tag" at bounding box center [305, 232] width 97 height 14
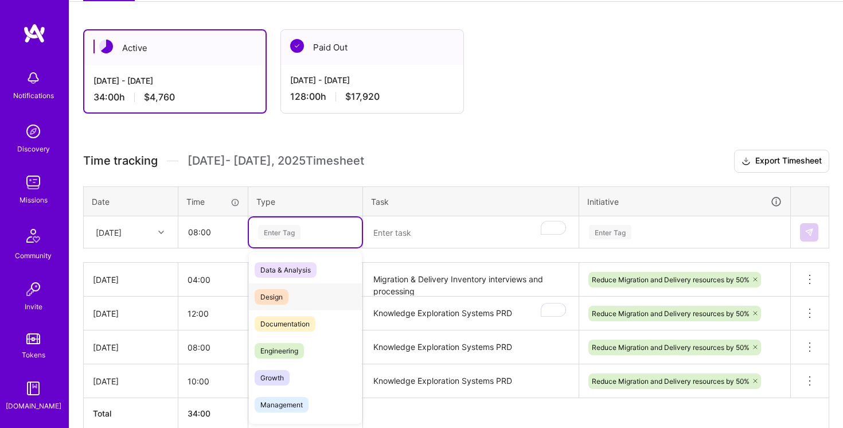
click at [309, 296] on div "Design" at bounding box center [305, 296] width 113 height 27
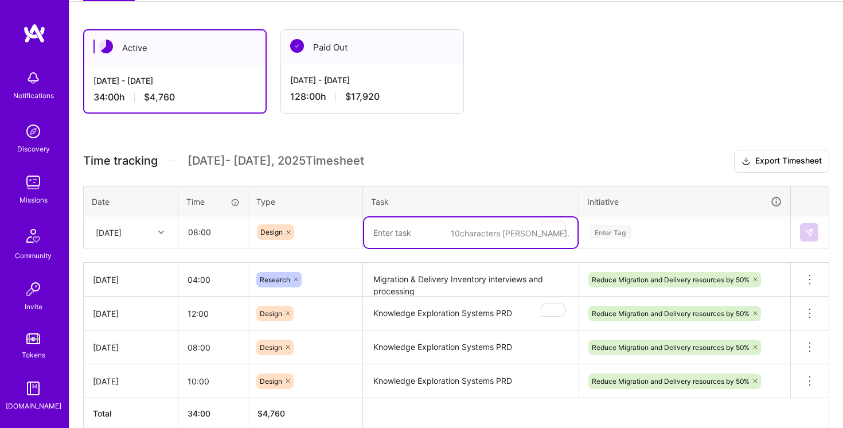
click at [430, 236] on textarea "To enrich screen reader interactions, please activate Accessibility in Grammarl…" at bounding box center [470, 232] width 213 height 30
paste textarea "Knowledge Exploration Systems PRD"
click at [641, 217] on div "Enter Tag" at bounding box center [685, 232] width 210 height 30
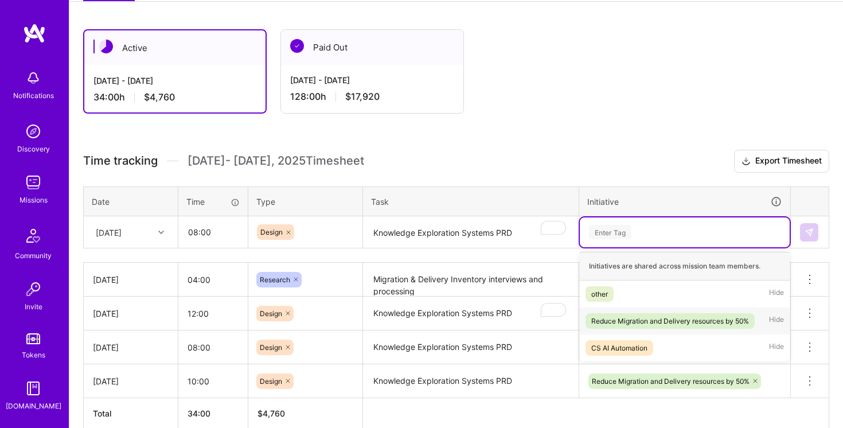
click at [632, 321] on div "Reduce Migration and Delivery resources by 50%" at bounding box center [670, 321] width 158 height 12
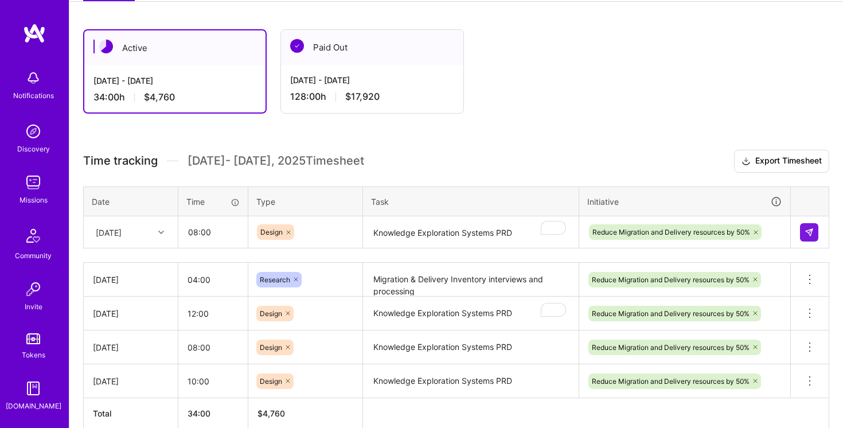
click at [583, 128] on div "Active Aug 1 - Aug 15, 2025 34:00 h $4,760 Paid Out Jul 16 - Jul 31, 2025 128:0…" at bounding box center [456, 250] width 774 height 470
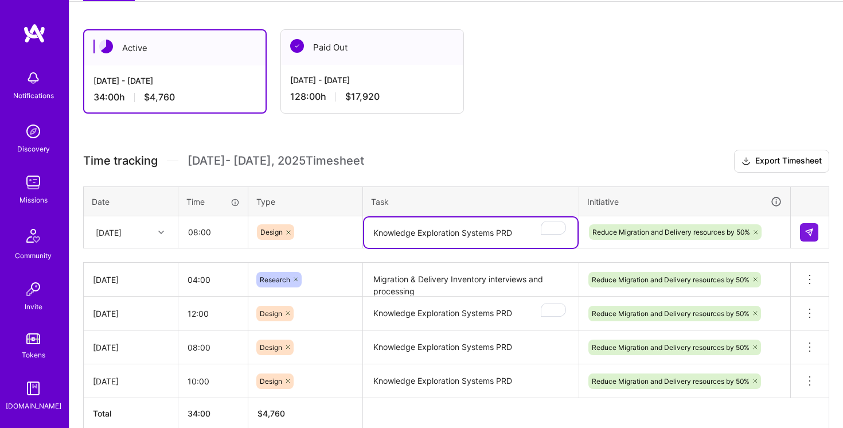
click at [516, 229] on textarea "Knowledge Exploration Systems PRD" at bounding box center [470, 232] width 213 height 30
type textarea "Knowledge Exploration Systems PRD"
click at [554, 139] on div "Active Aug 1 - Aug 15, 2025 34:00 h $4,760 Paid Out Jul 16 - Jul 31, 2025 128:0…" at bounding box center [456, 250] width 774 height 470
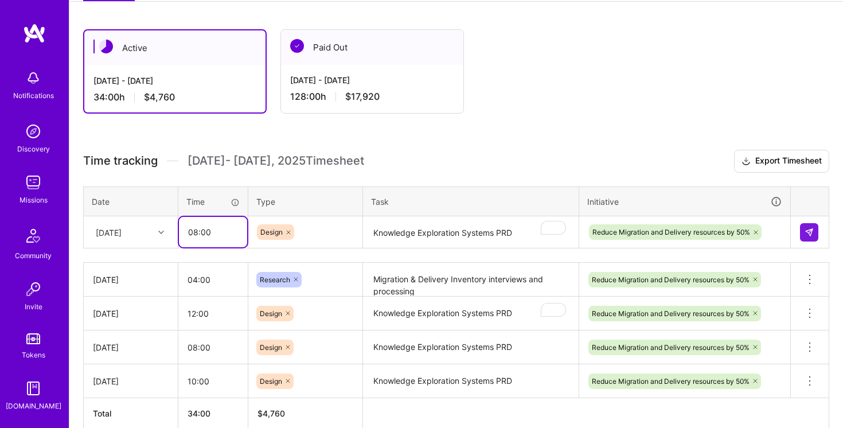
click at [196, 232] on input "08:00" at bounding box center [213, 232] width 68 height 30
type input "06:00"
click at [506, 141] on div "Active Aug 1 - Aug 15, 2025 34:00 h $4,760 Paid Out Jul 16 - Jul 31, 2025 128:0…" at bounding box center [456, 250] width 774 height 470
click at [812, 232] on img at bounding box center [809, 232] width 9 height 9
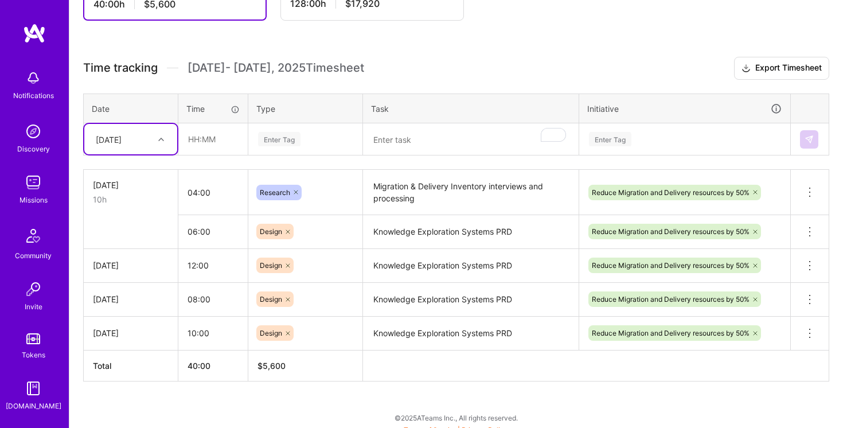
scroll to position [284, 0]
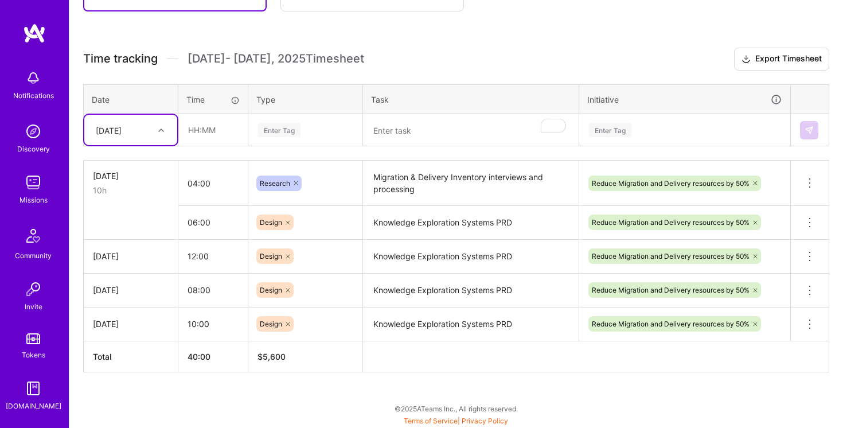
click at [164, 127] on div at bounding box center [163, 130] width 18 height 15
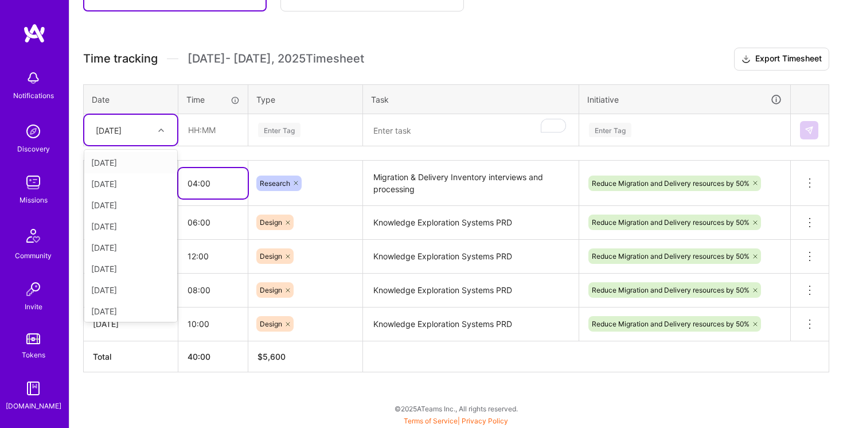
click at [198, 186] on input "04:00" at bounding box center [212, 183] width 69 height 30
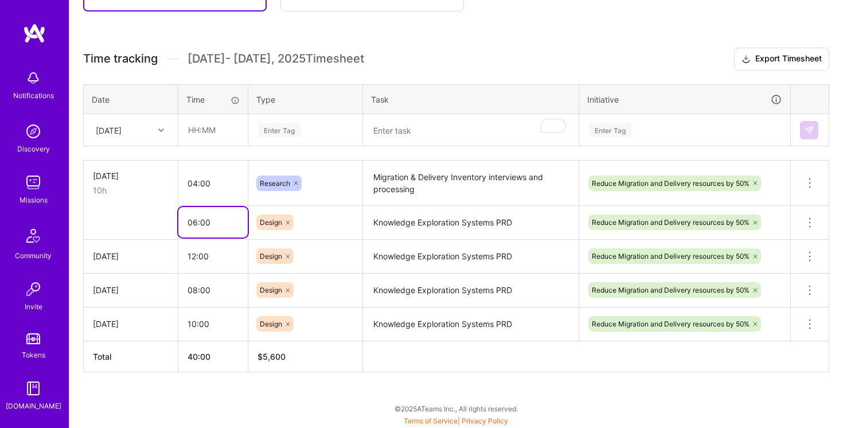
click at [196, 221] on input "06:00" at bounding box center [212, 222] width 69 height 30
type input "08:00"
click at [434, 65] on h3 "Time tracking Aug 1 - Aug 15 , 2025 Timesheet Export Timesheet" at bounding box center [456, 59] width 746 height 23
